Goal: Transaction & Acquisition: Download file/media

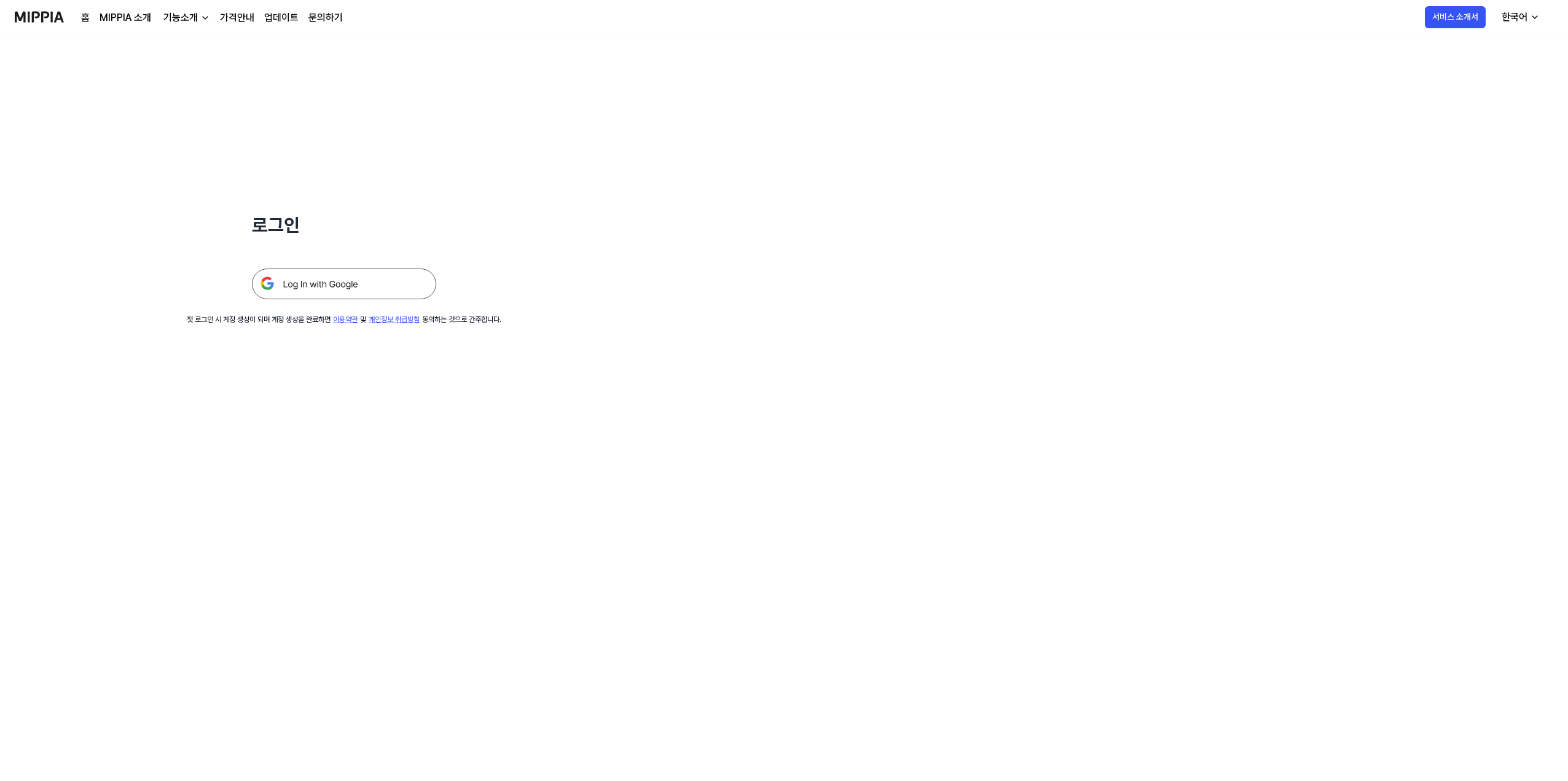
click at [330, 269] on img at bounding box center [344, 284] width 184 height 30
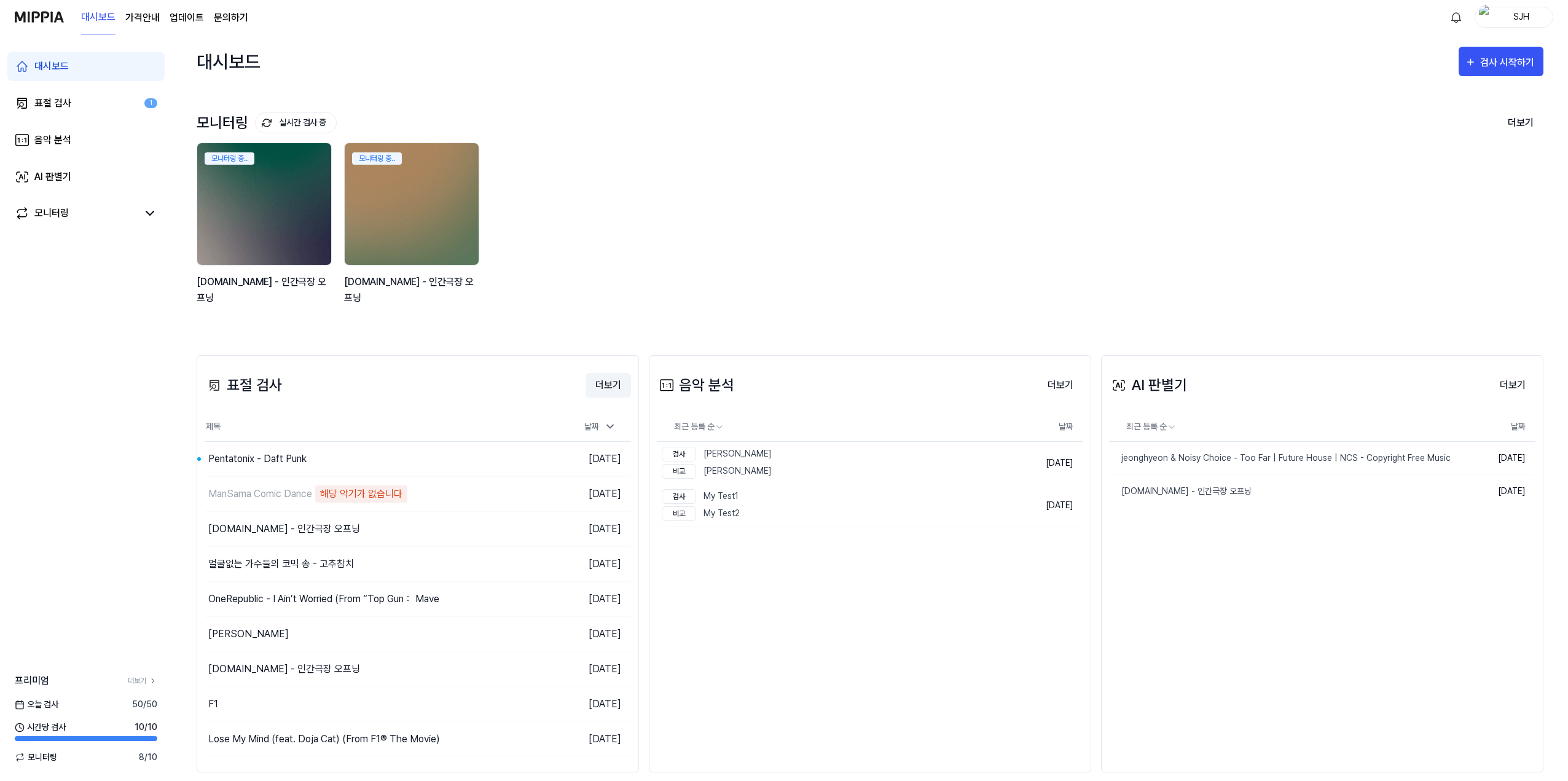
click at [607, 384] on button "더보기" at bounding box center [608, 386] width 45 height 25
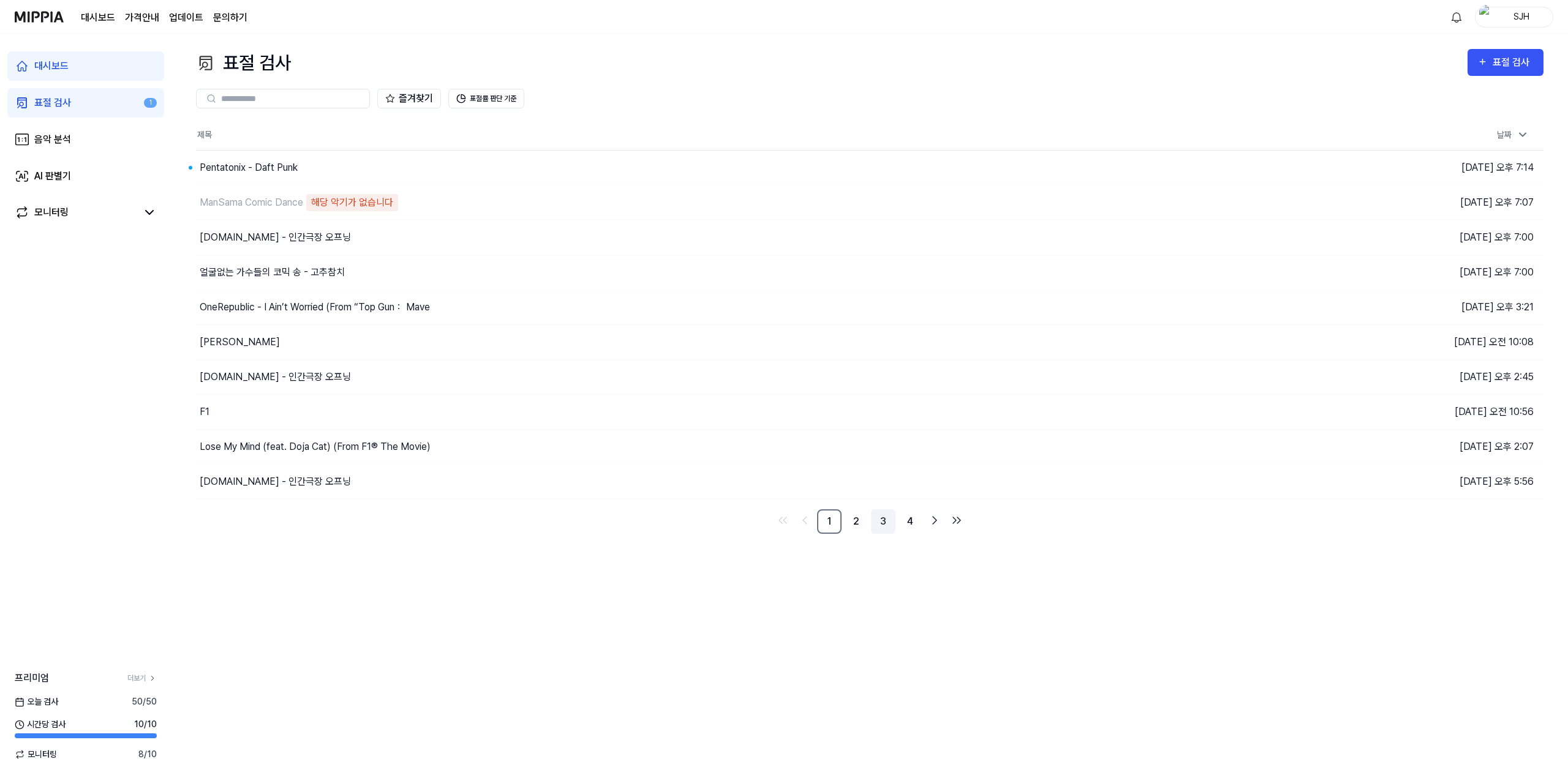
click at [894, 523] on link "3" at bounding box center [883, 522] width 25 height 25
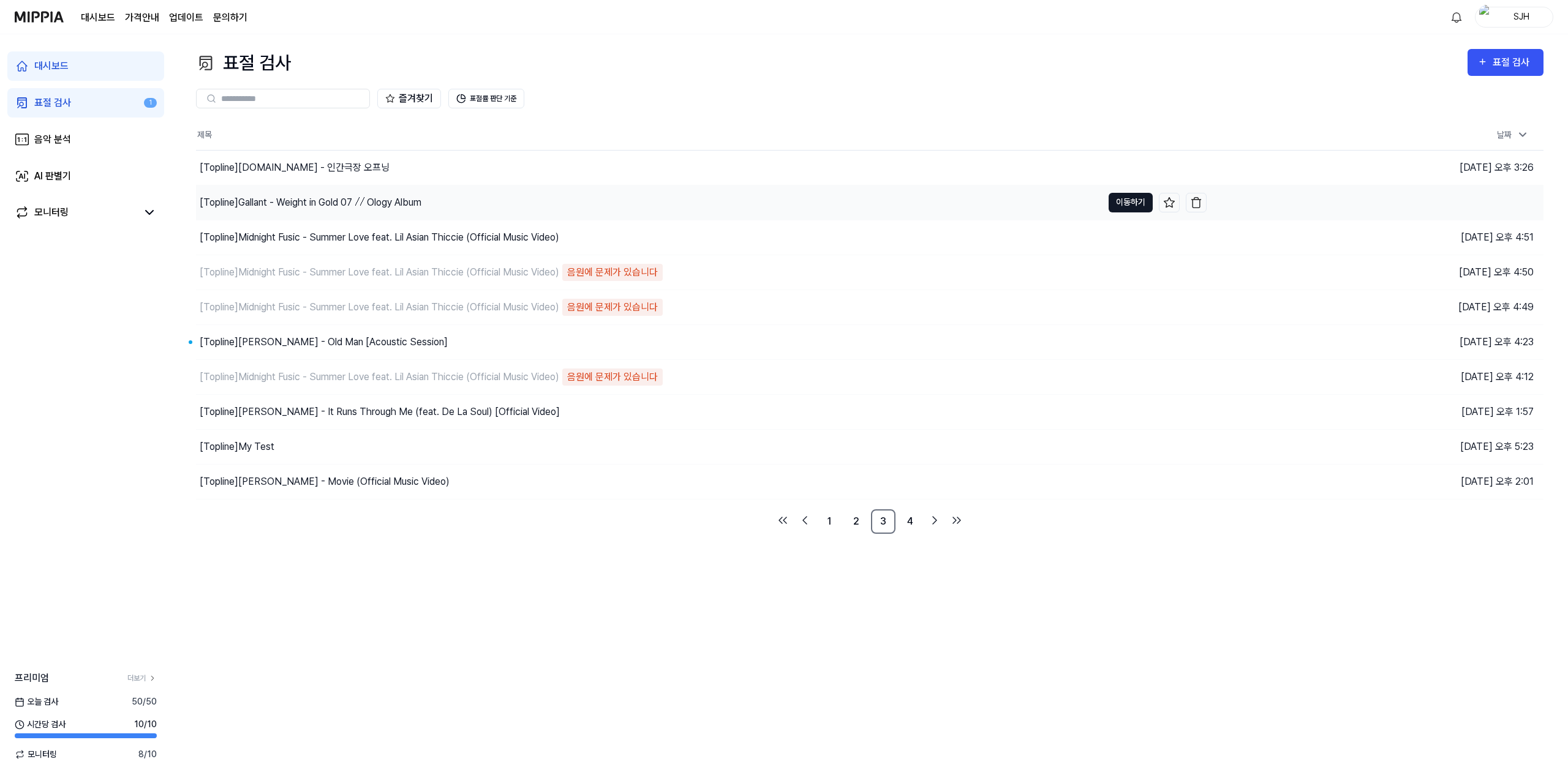
click at [1117, 203] on button "이동하기" at bounding box center [1130, 203] width 44 height 20
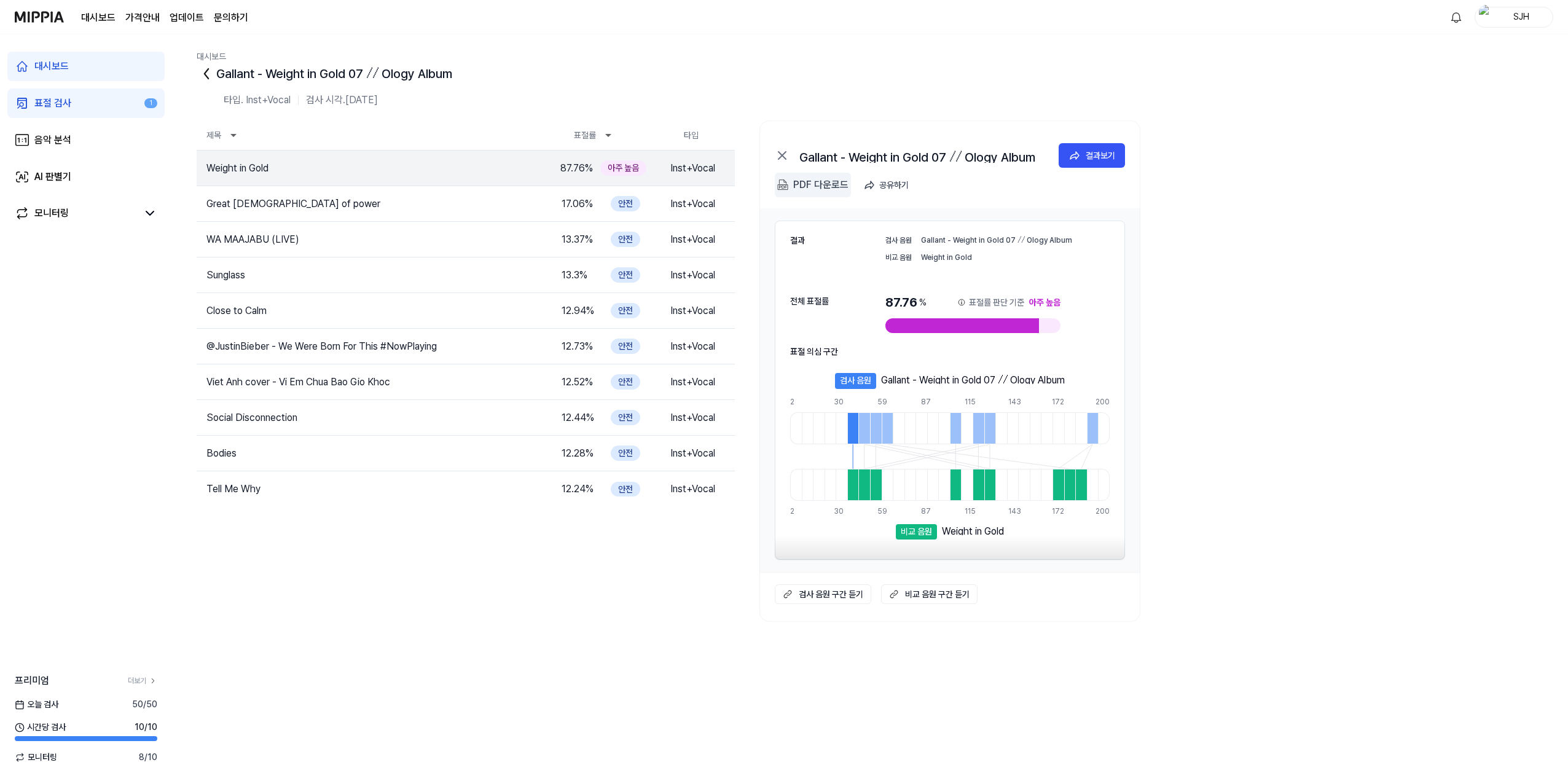
click at [819, 185] on div "PDF 다운로드" at bounding box center [821, 185] width 55 height 16
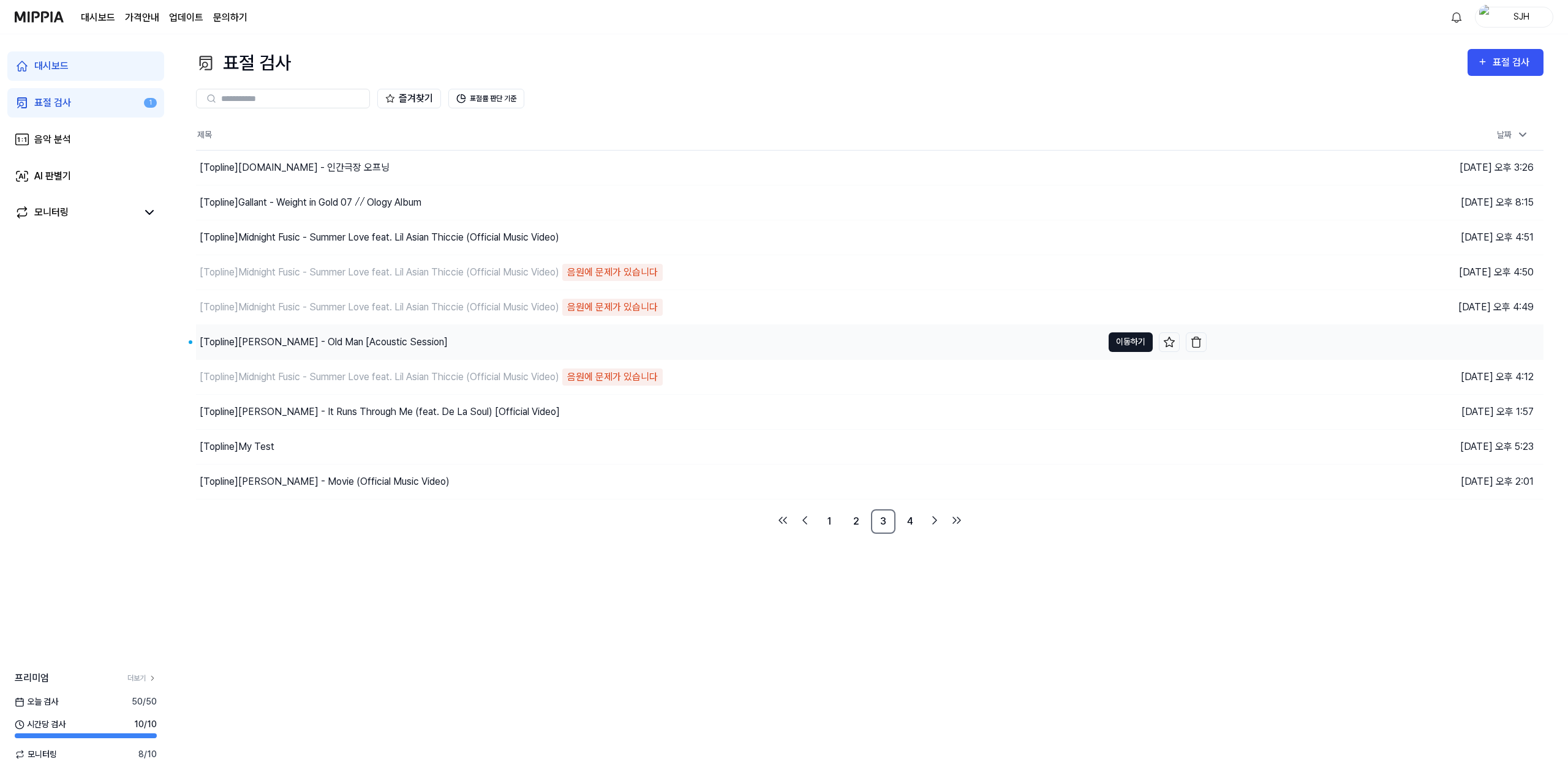
click at [1125, 344] on button "이동하기" at bounding box center [1130, 343] width 44 height 20
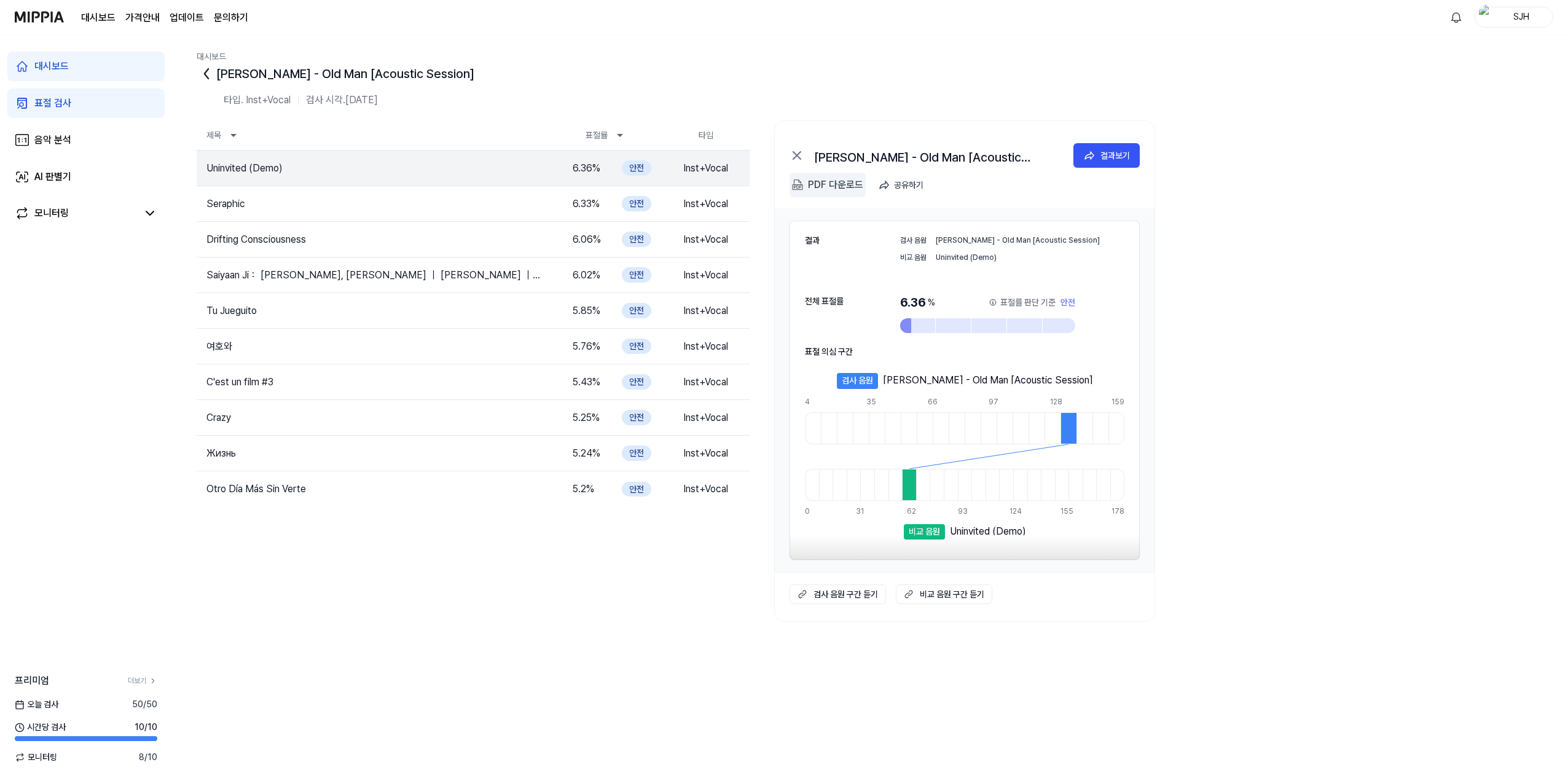
click at [842, 188] on div "PDF 다운로드" at bounding box center [836, 185] width 55 height 16
click at [998, 730] on div "Tom Misch - Old Man [Acoustic Session] 타입. Inst+Vocal 검사 시각. 2025.06.04. 제목 표절률…" at bounding box center [870, 423] width 1347 height 719
click at [824, 185] on div "PDF 다운로드" at bounding box center [836, 185] width 55 height 16
click at [944, 80] on div "[PERSON_NAME] - Old Man [Acoustic Session]" at bounding box center [870, 74] width 1347 height 20
click at [842, 188] on div "PDF 다운로드" at bounding box center [836, 185] width 55 height 16
